Goal: Information Seeking & Learning: Find specific fact

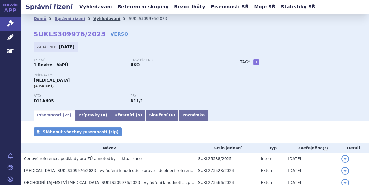
click at [95, 17] on link "Vyhledávání" at bounding box center [106, 18] width 27 height 5
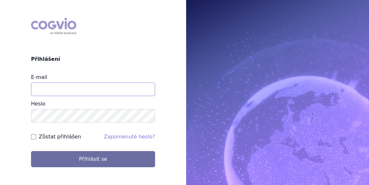
drag, startPoint x: 48, startPoint y: 89, endPoint x: 45, endPoint y: 80, distance: 9.3
click at [47, 89] on input "E-mail" at bounding box center [93, 89] width 124 height 14
type input "jan.j.krivsky@gsk.com"
click at [33, 137] on input "Zůstat přihlášen" at bounding box center [33, 136] width 5 height 5
checkbox input "true"
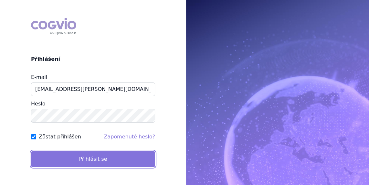
click at [73, 154] on button "Přihlásit se" at bounding box center [93, 159] width 124 height 16
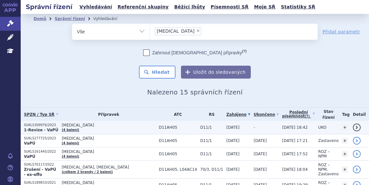
click at [44, 124] on p "SUKLS309976/2023" at bounding box center [41, 125] width 35 height 5
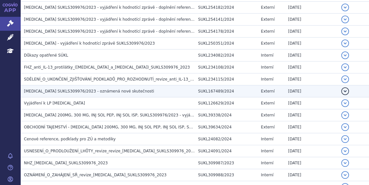
scroll to position [244, 0]
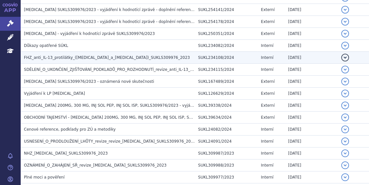
click at [61, 58] on span "FHZ_anti_IL-13_protilátky_([MEDICAL_DATA]_a_[MEDICAL_DATA])_SUKLS309976_2023" at bounding box center [107, 57] width 166 height 5
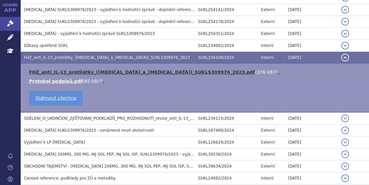
click at [61, 72] on link "FHZ_anti_IL-13_protilátky_([MEDICAL_DATA]_a_[MEDICAL_DATA])_SUKLS309976_2023.pdf" at bounding box center [142, 71] width 226 height 5
